Goal: Task Accomplishment & Management: Manage account settings

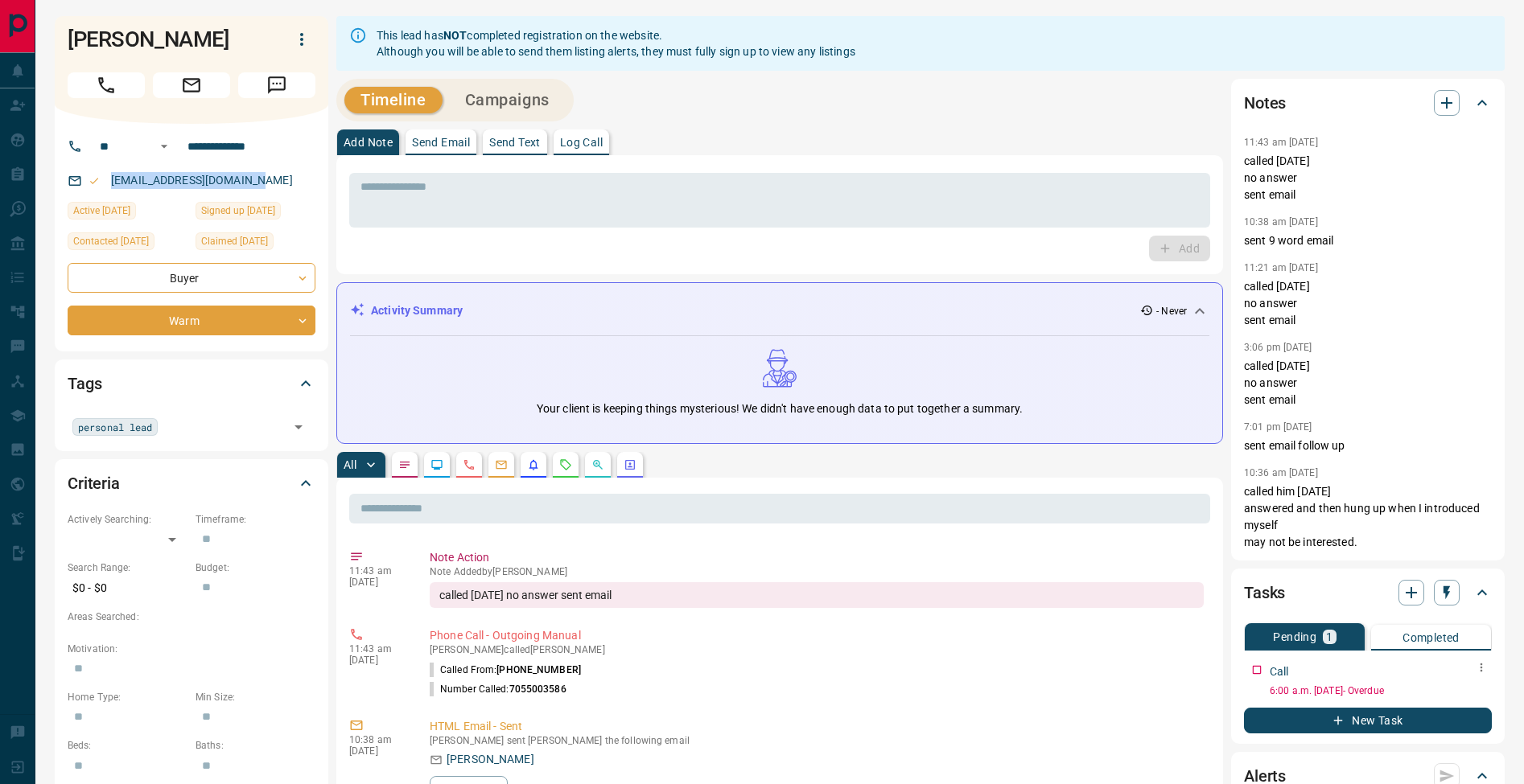
click at [1483, 667] on icon "button" at bounding box center [1481, 668] width 13 height 13
click at [1479, 694] on li "Edit" at bounding box center [1456, 698] width 71 height 24
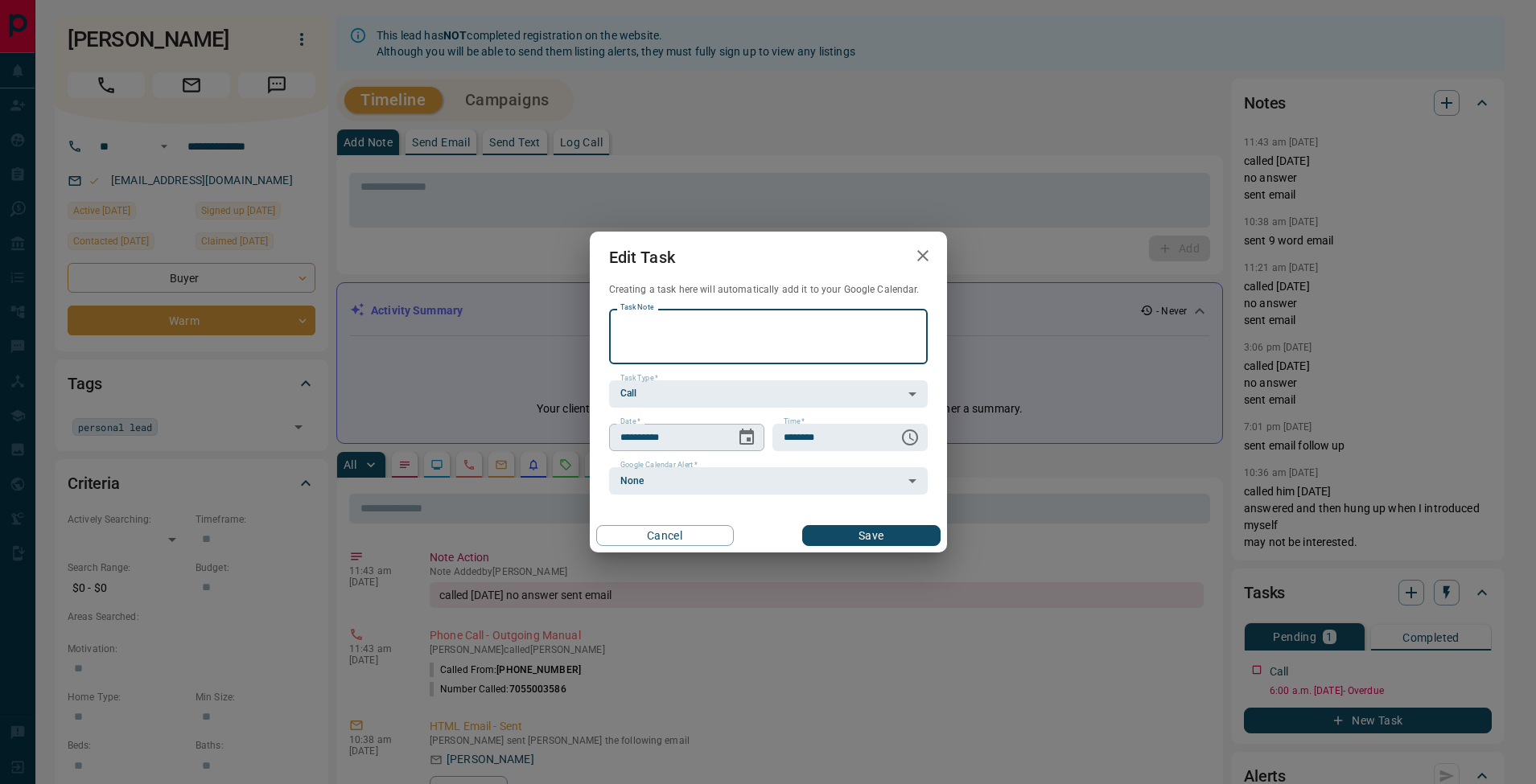
click at [745, 439] on icon "Choose date, selected date is Aug 12, 2025" at bounding box center [747, 438] width 20 height 20
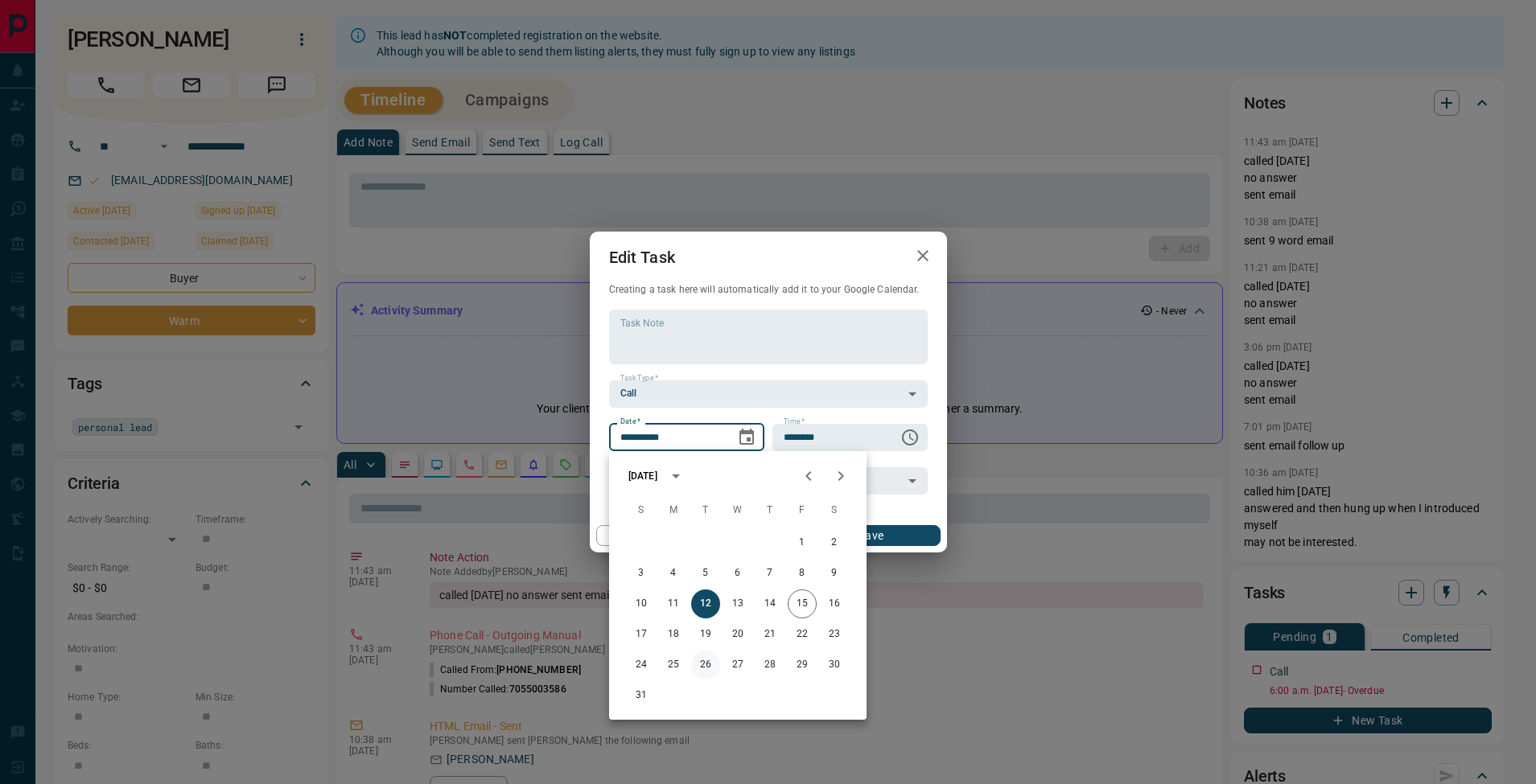
click at [716, 665] on button "26" at bounding box center [705, 665] width 29 height 29
type input "**********"
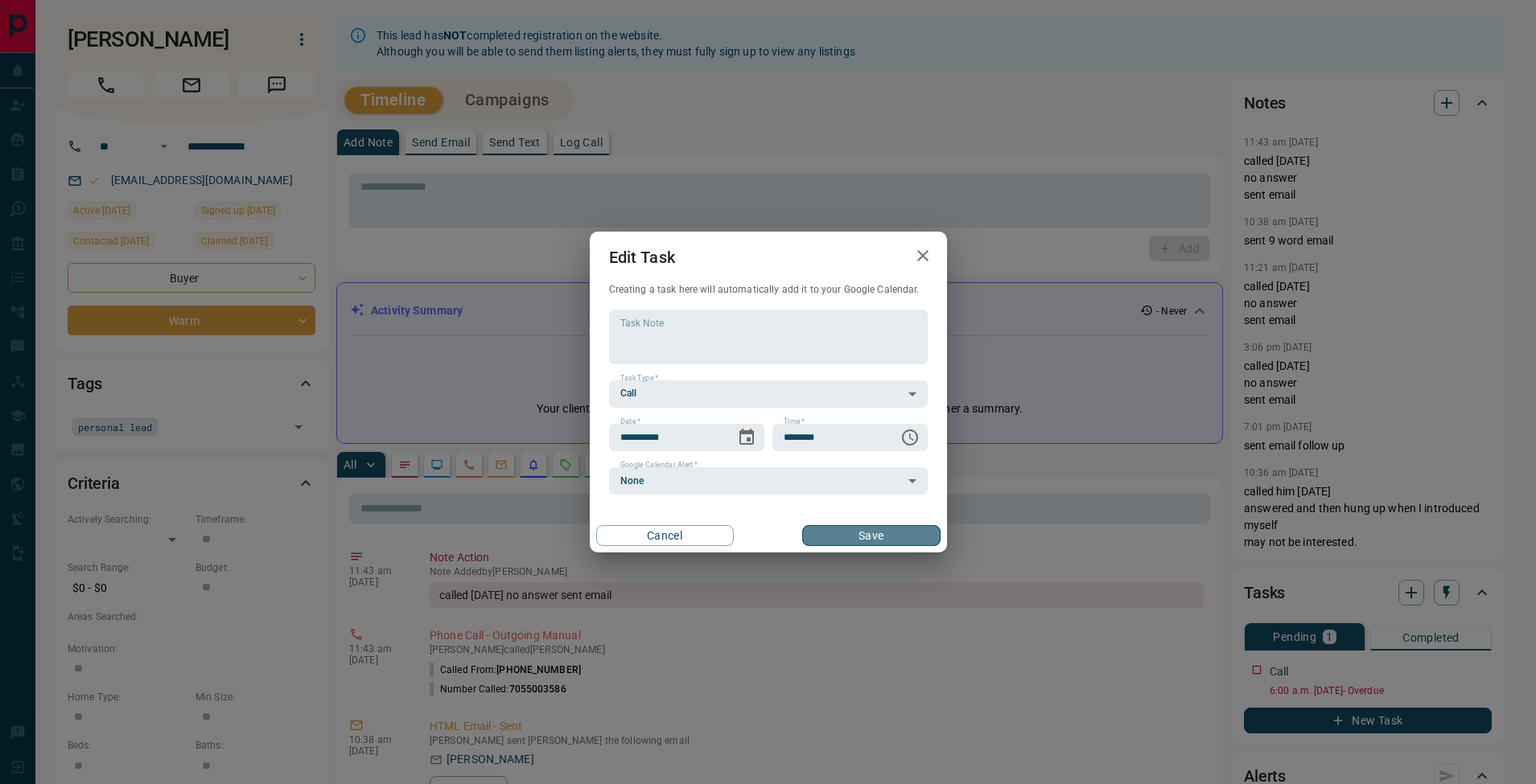
click at [906, 542] on button "Save" at bounding box center [870, 535] width 137 height 21
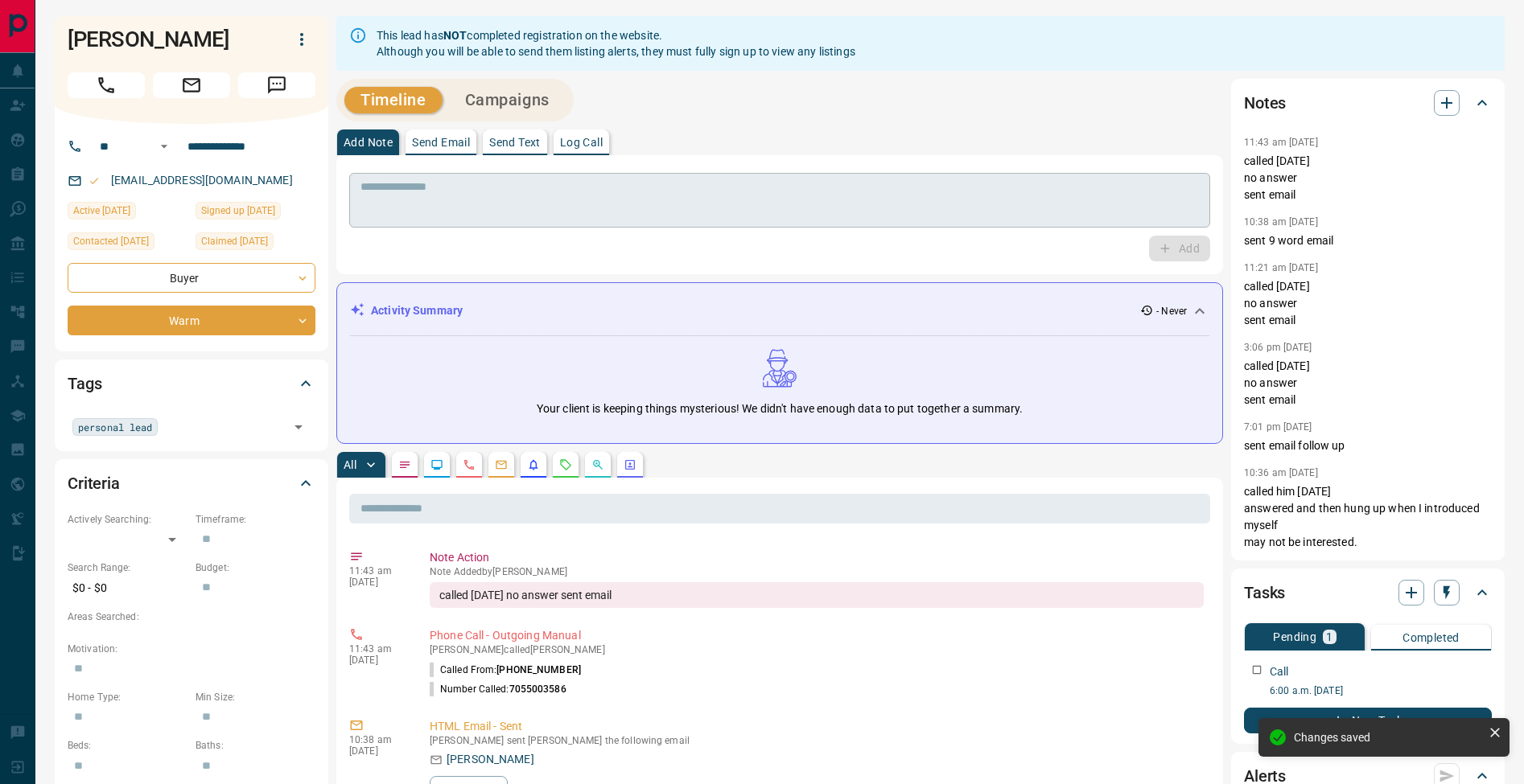
click at [417, 204] on textarea at bounding box center [779, 201] width 838 height 41
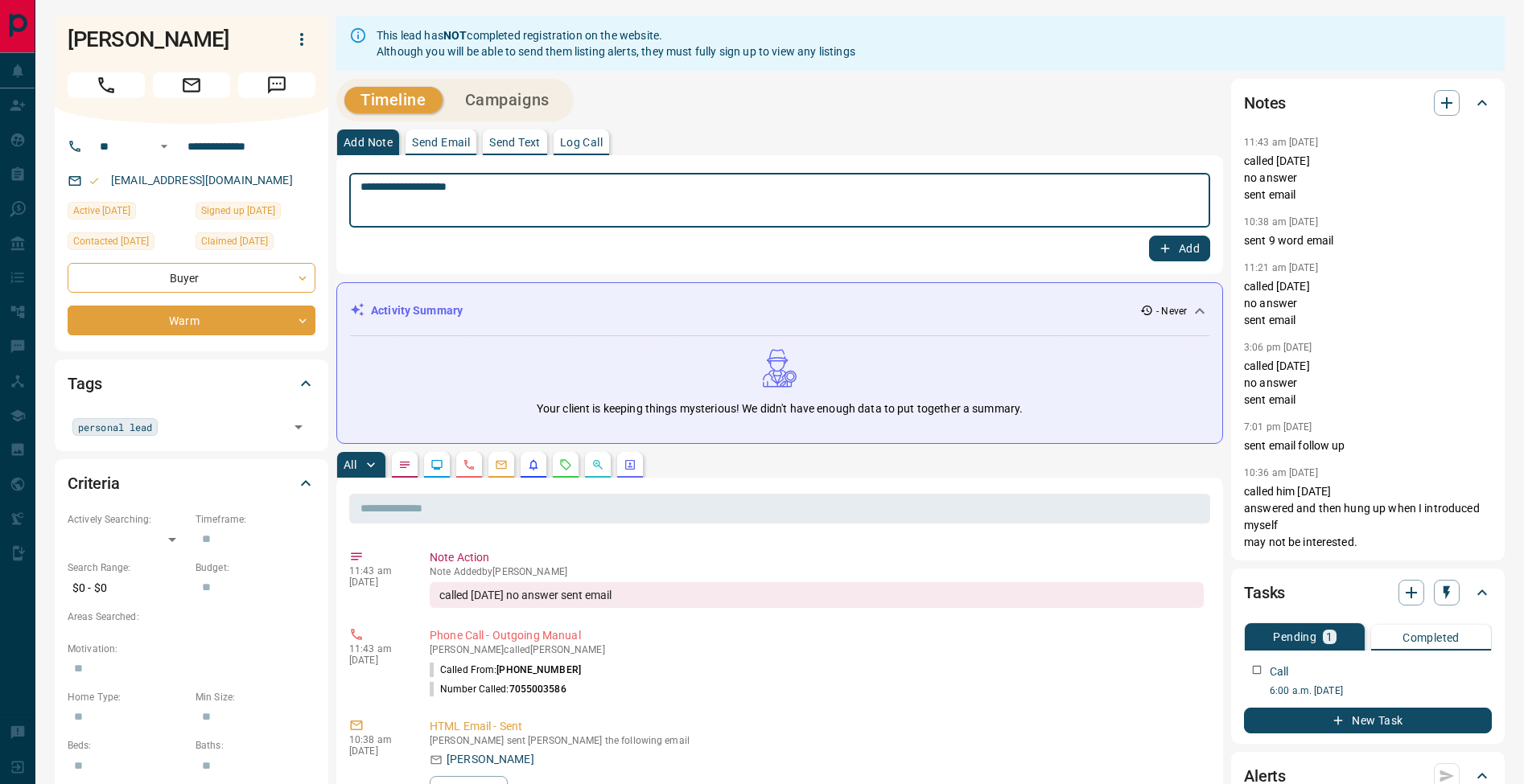
type textarea "**********"
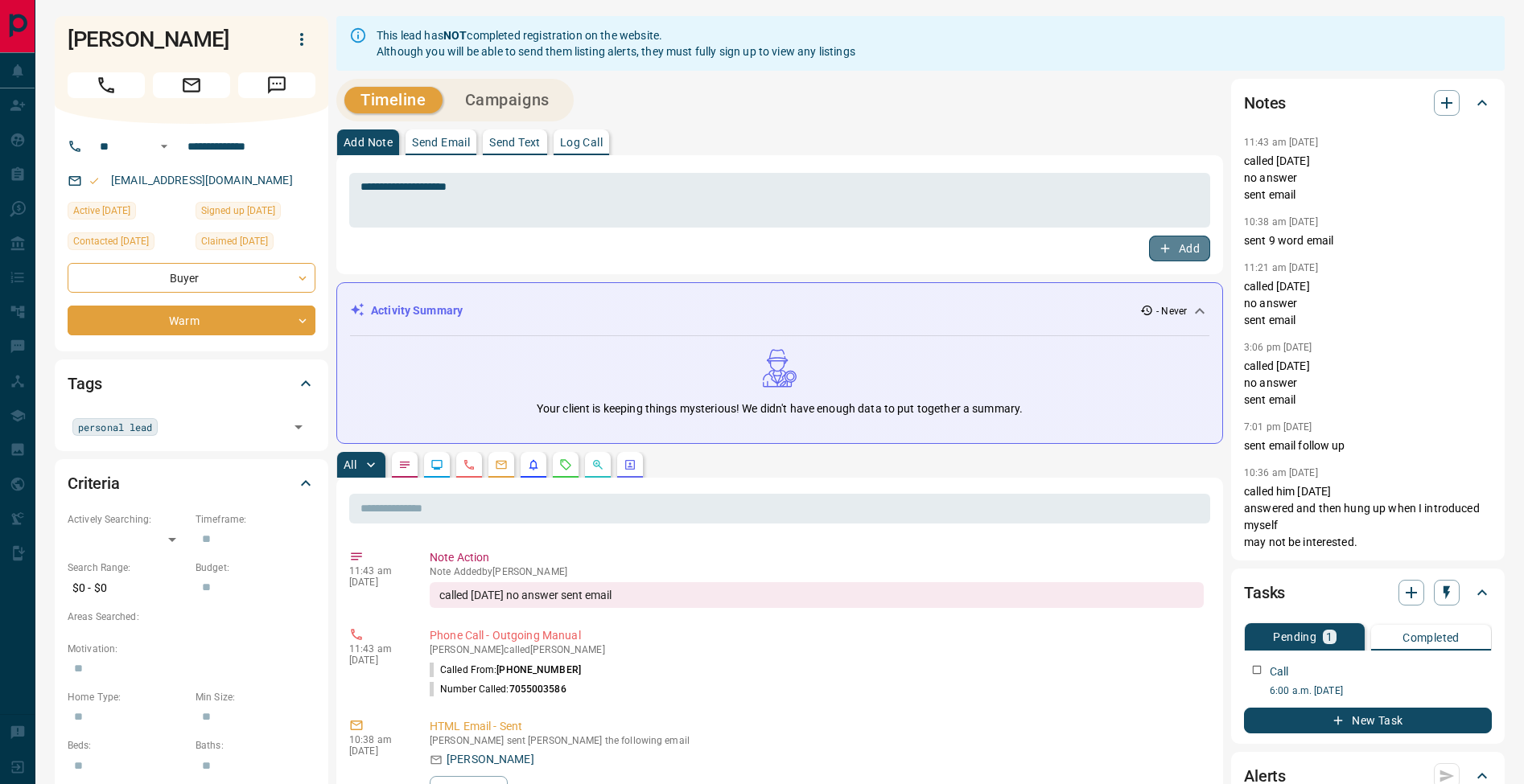
click at [1175, 247] on button "Add" at bounding box center [1180, 249] width 61 height 26
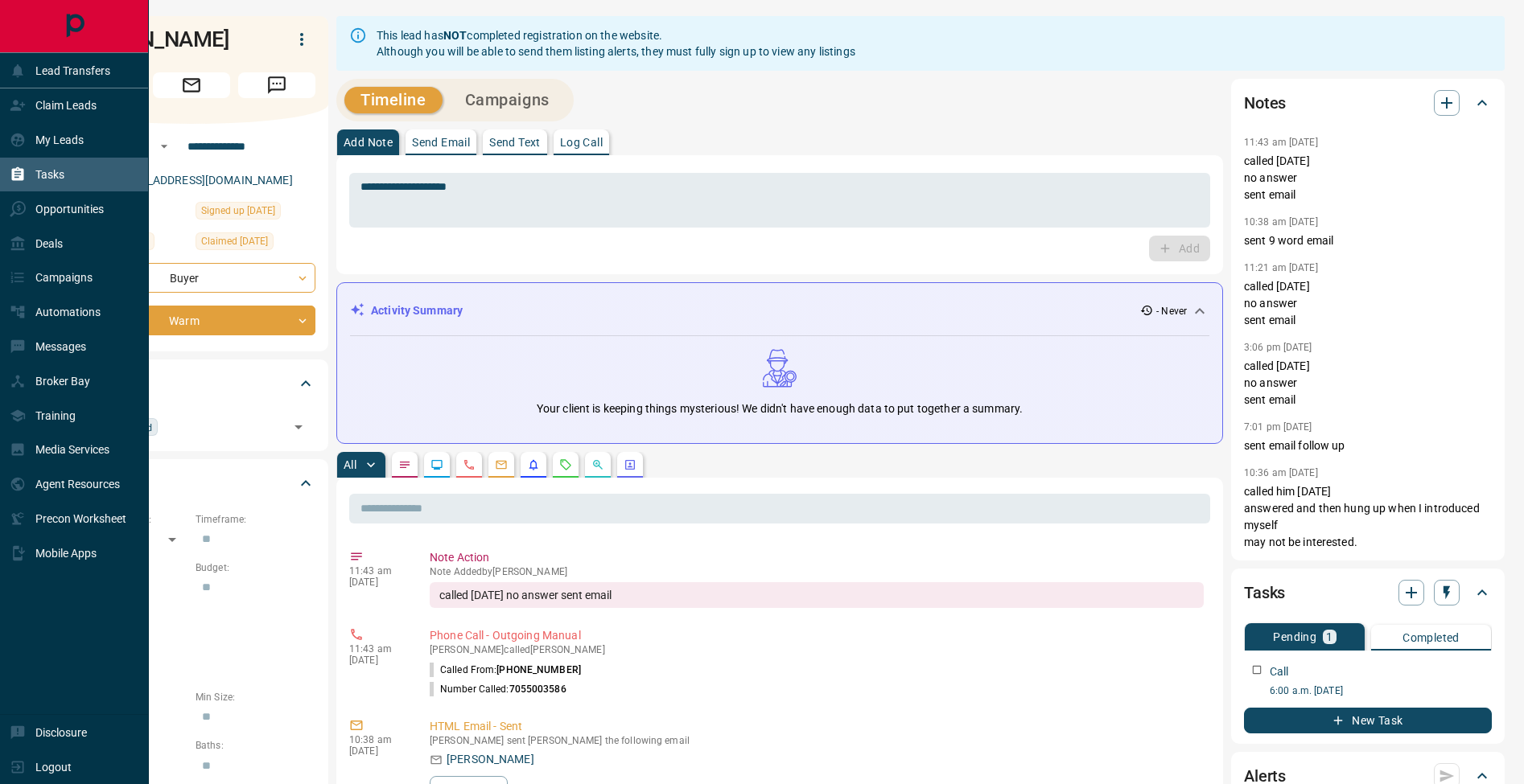
click at [24, 176] on icon at bounding box center [18, 175] width 16 height 16
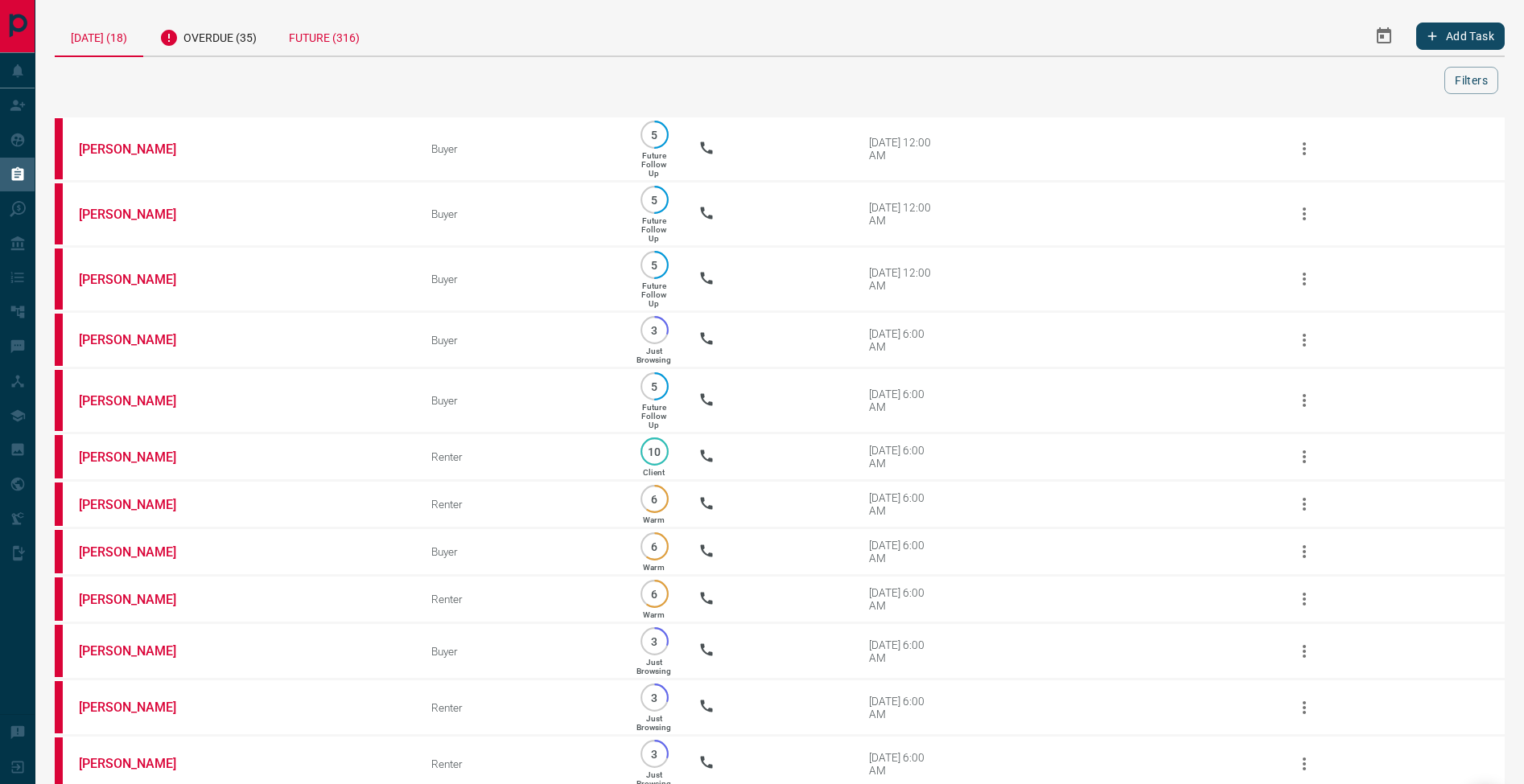
drag, startPoint x: 260, startPoint y: 41, endPoint x: 289, endPoint y: 54, distance: 31.8
click at [260, 41] on div "Overdue (35)" at bounding box center [207, 36] width 129 height 39
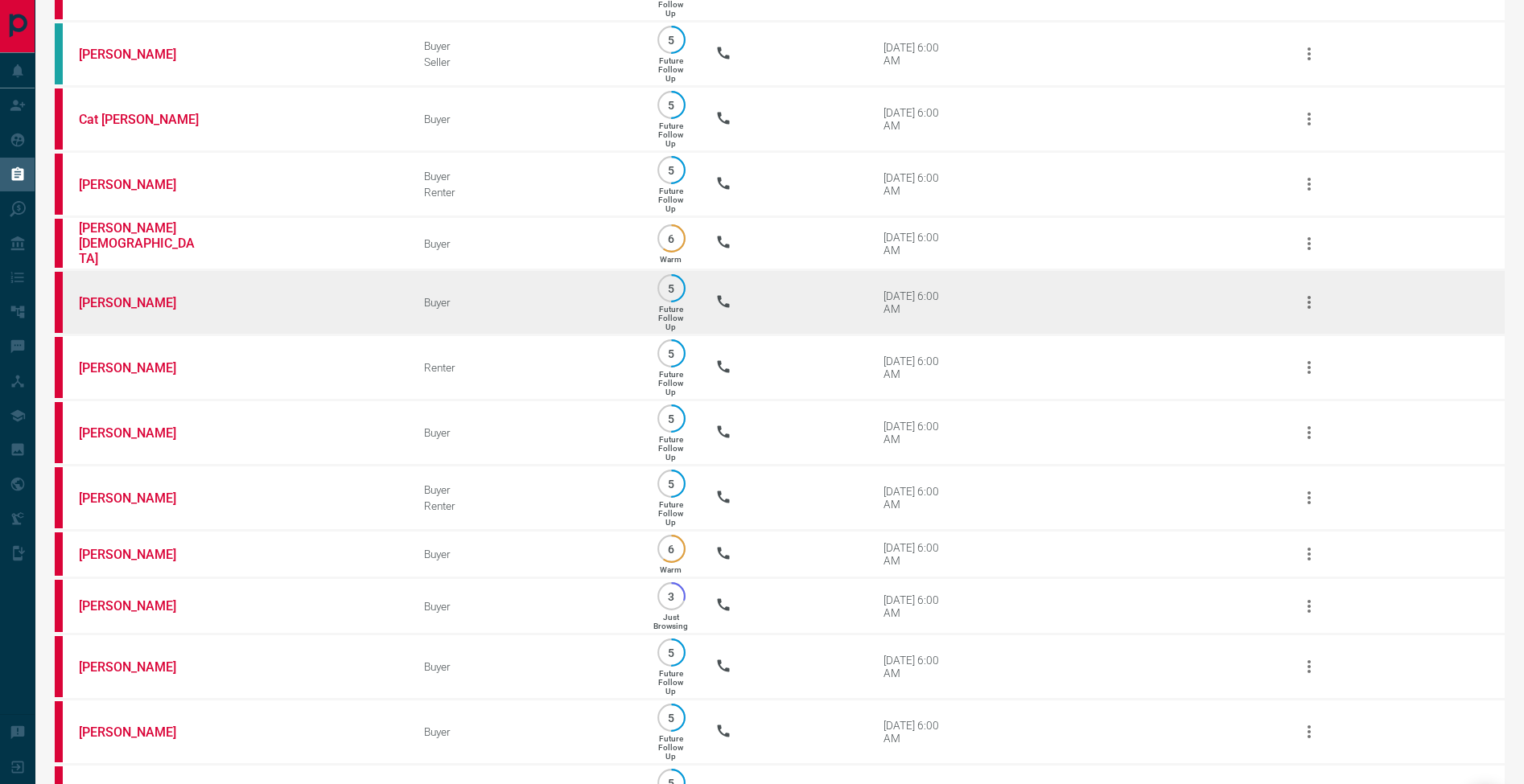
scroll to position [461, 0]
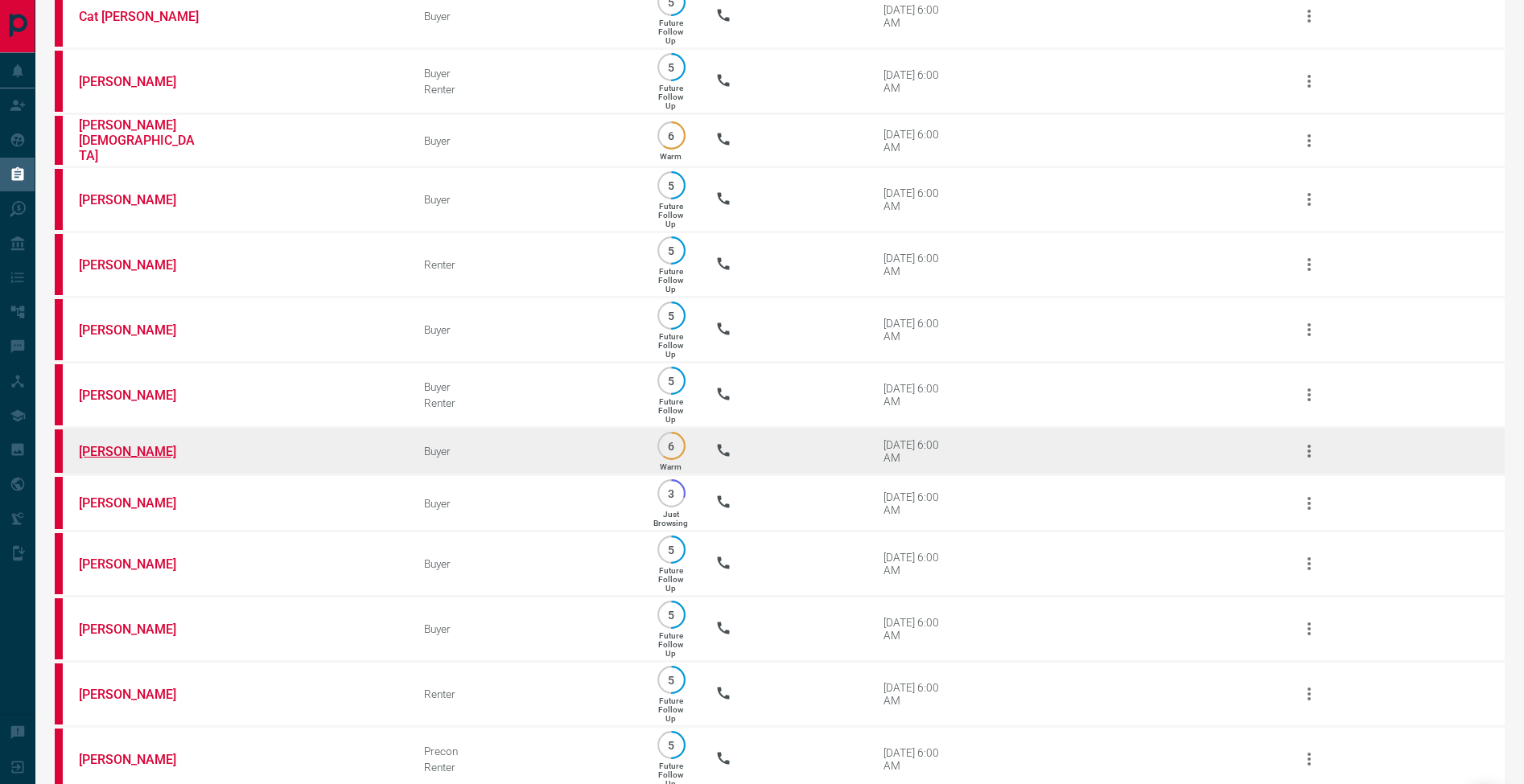
click at [115, 460] on link "[PERSON_NAME]" at bounding box center [139, 451] width 120 height 15
